Goal: Find specific page/section: Find specific page/section

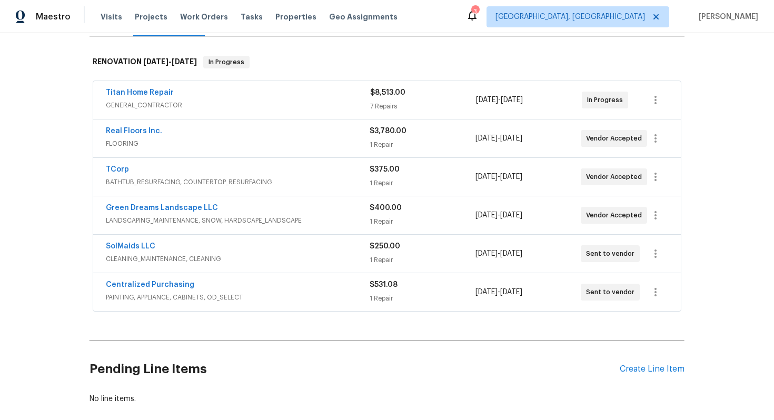
scroll to position [181, 0]
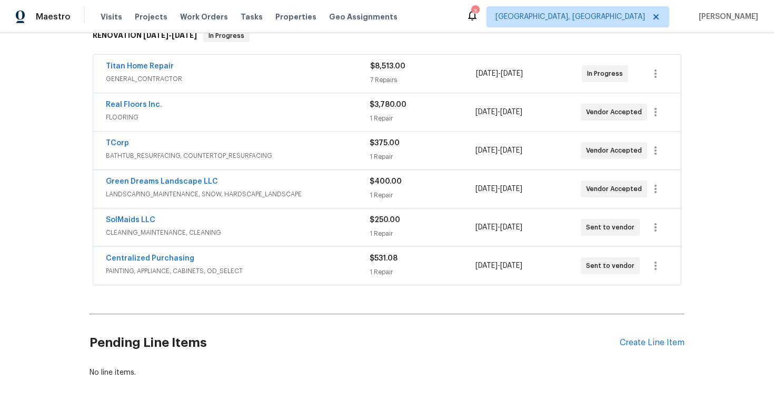
click at [241, 180] on div "Green Dreams Landscape LLC" at bounding box center [238, 182] width 264 height 13
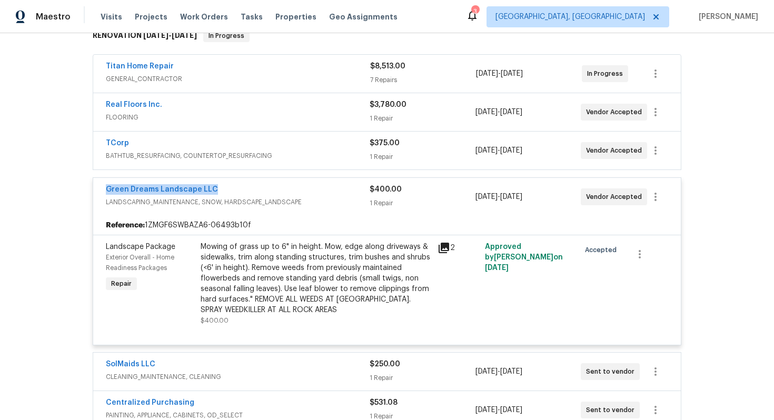
copy link "Green Dreams Landscape LLC"
drag, startPoint x: 223, startPoint y: 188, endPoint x: 98, endPoint y: 191, distance: 124.9
click at [98, 191] on div "Green Dreams Landscape LLC LANDSCAPING_MAINTENANCE, SNOW, HARDSCAPE_LANDSCAPE $…" at bounding box center [387, 197] width 588 height 38
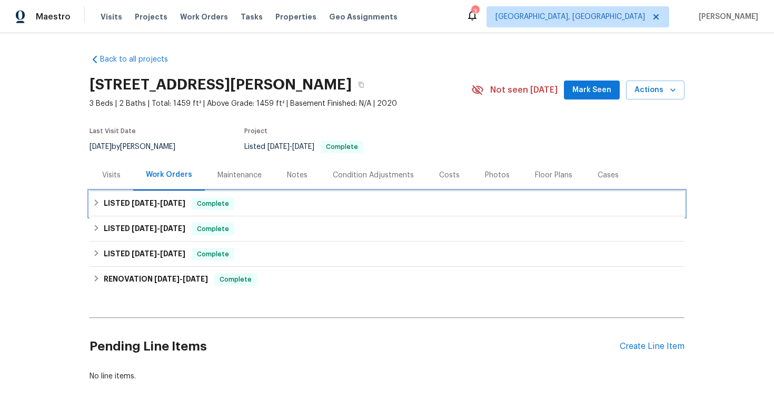
click at [364, 210] on div "LISTED [DATE] - [DATE] Complete" at bounding box center [387, 203] width 589 height 13
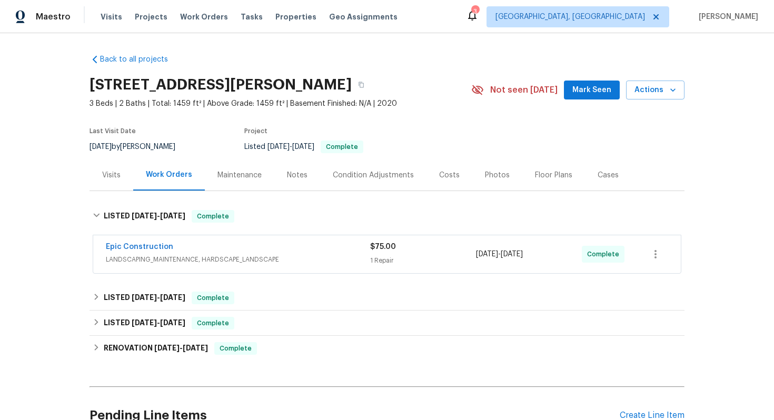
click at [329, 246] on div "Epic Construction" at bounding box center [238, 248] width 264 height 13
